Goal: Task Accomplishment & Management: Use online tool/utility

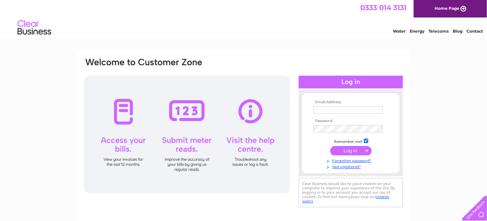
type input "nick@kitchensbynickmcnally.co.uk"
click at [357, 151] on input "submit" at bounding box center [350, 150] width 41 height 9
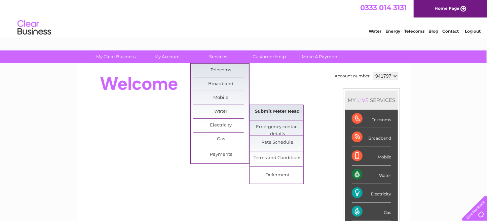
click at [280, 111] on link "Submit Meter Read" at bounding box center [277, 111] width 55 height 13
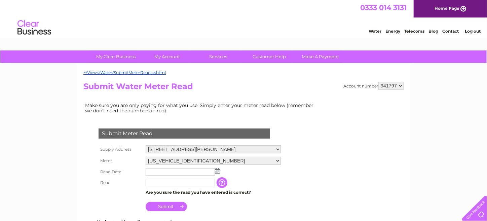
click at [217, 170] on img at bounding box center [217, 170] width 5 height 5
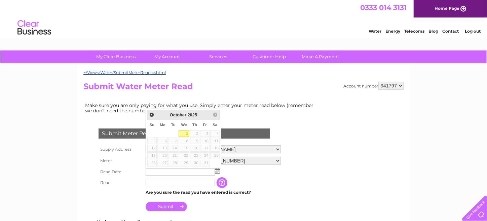
click at [187, 131] on link "1" at bounding box center [183, 133] width 11 height 7
type input "2025/10/01"
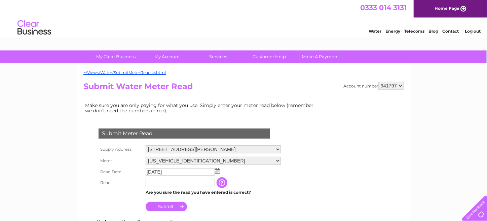
click at [175, 181] on input "text" at bounding box center [180, 182] width 69 height 7
type input "0251"
click at [168, 205] on input "Submit" at bounding box center [166, 206] width 41 height 9
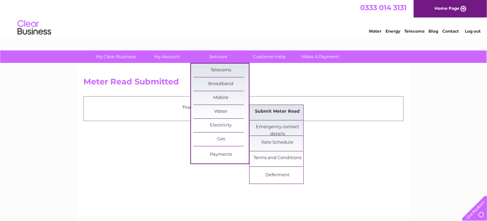
click at [276, 113] on link "Submit Meter Read" at bounding box center [277, 111] width 55 height 13
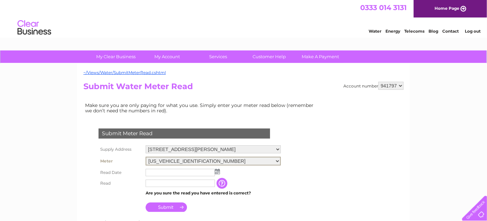
click at [278, 161] on select "06ELSTER20M314694" at bounding box center [213, 161] width 135 height 9
click at [276, 158] on select "06ELSTER20M314694" at bounding box center [213, 161] width 135 height 9
click at [278, 149] on select "6 North Leith Sands, Edinburgh, Midlothian, EH6 4ER 25 North Leith Sands, Edinb…" at bounding box center [213, 149] width 135 height 9
select select "288780"
click at [146, 145] on select "6 North Leith Sands, Edinburgh, Midlothian, EH6 4ER 25 North Leith Sands, Edinb…" at bounding box center [213, 149] width 135 height 9
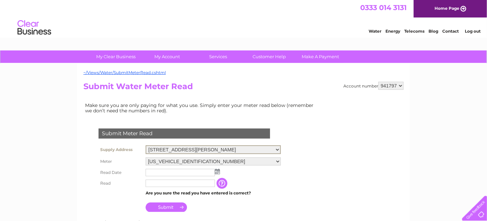
click at [217, 170] on img at bounding box center [217, 171] width 5 height 5
click at [217, 169] on img at bounding box center [217, 170] width 5 height 5
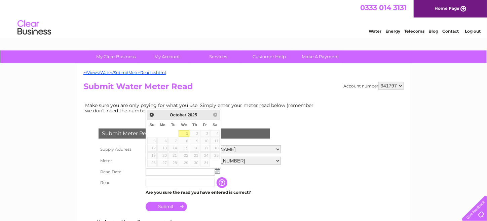
click at [187, 132] on link "1" at bounding box center [183, 133] width 11 height 7
type input "[DATE]"
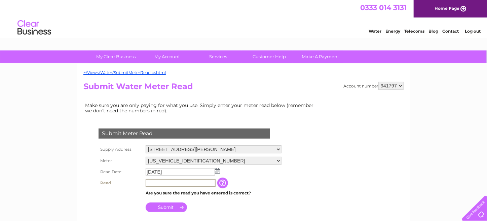
drag, startPoint x: 181, startPoint y: 182, endPoint x: 187, endPoint y: 179, distance: 6.0
click at [181, 184] on input "text" at bounding box center [181, 183] width 70 height 8
type input "017"
click at [162, 207] on input "Submit" at bounding box center [166, 206] width 41 height 9
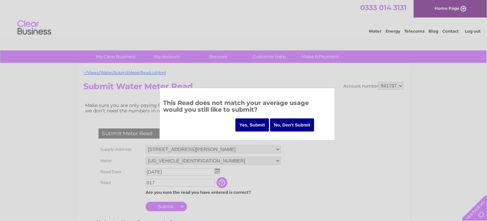
click at [258, 126] on input "Yes, Submit" at bounding box center [252, 124] width 34 height 13
